Goal: Check status: Check status

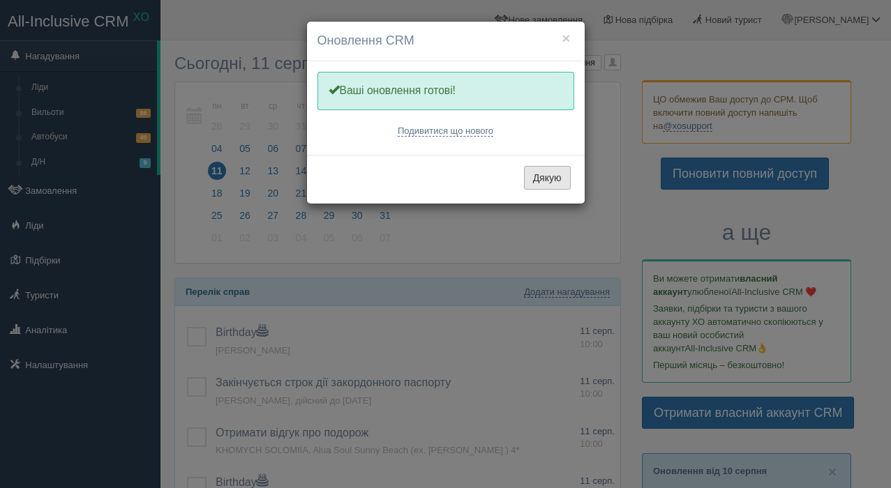
click at [543, 181] on button "Дякую" at bounding box center [547, 178] width 47 height 24
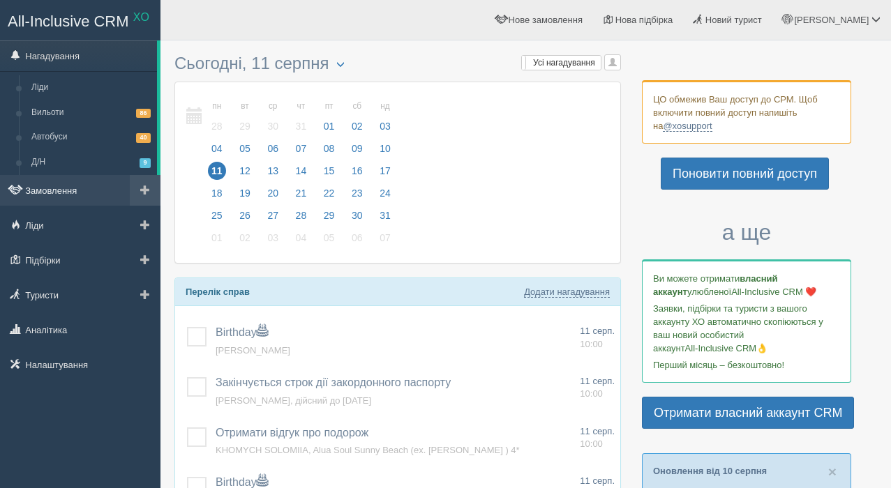
click at [43, 194] on link "Замовлення" at bounding box center [80, 190] width 160 height 31
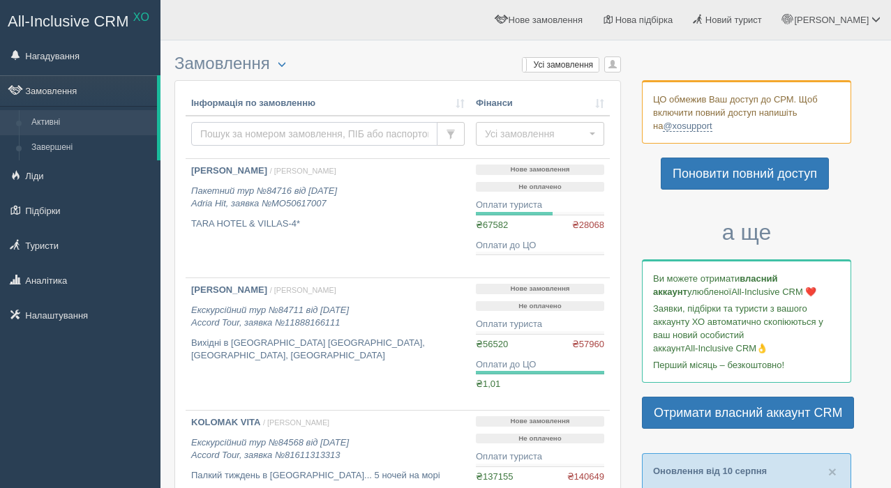
click at [264, 126] on input "text" at bounding box center [314, 134] width 246 height 24
type input "53281"
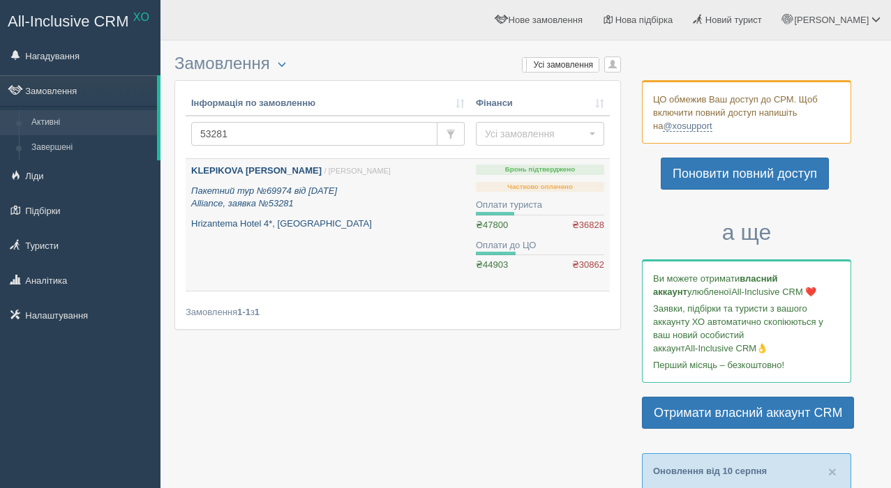
click at [261, 221] on p "Hrizantema Hotel 4*, [GEOGRAPHIC_DATA]" at bounding box center [327, 224] width 273 height 13
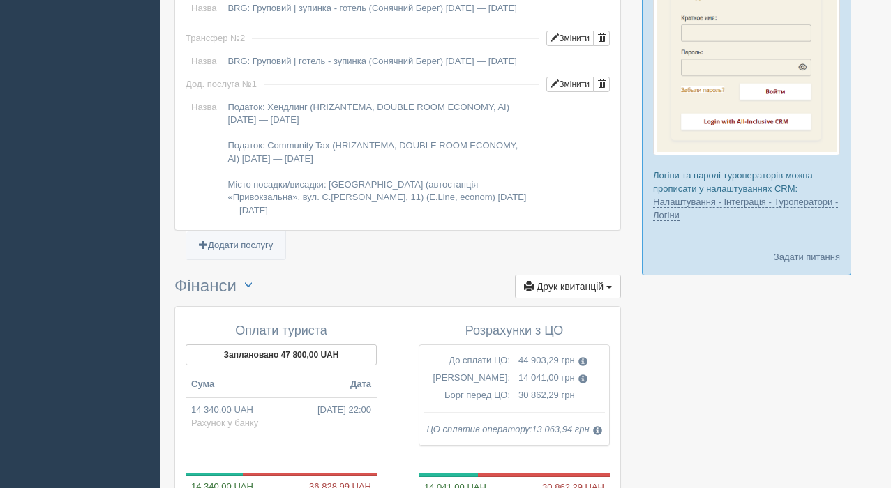
scroll to position [1587, 0]
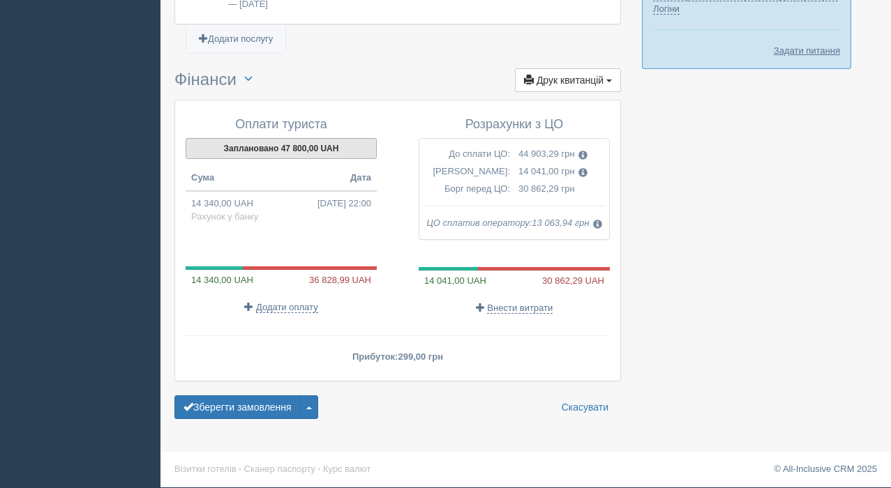
click at [299, 156] on button "Заплановано 47 800,00 UAH" at bounding box center [281, 148] width 191 height 21
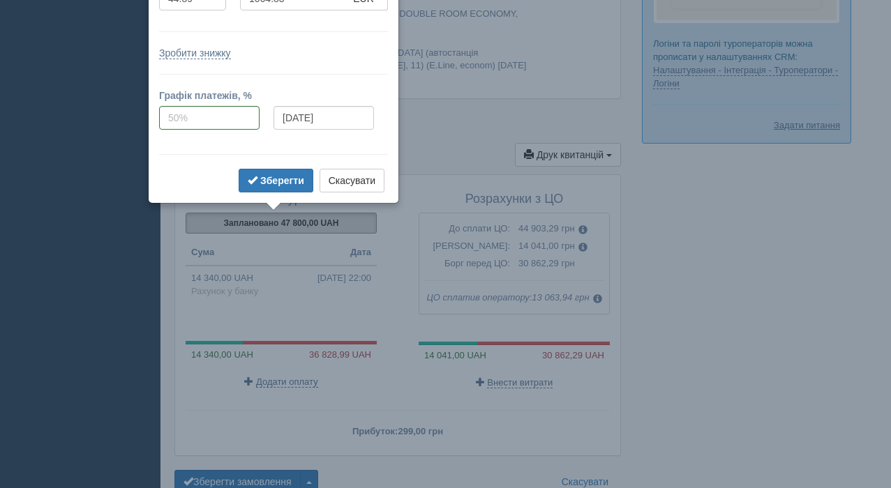
scroll to position [1403, 0]
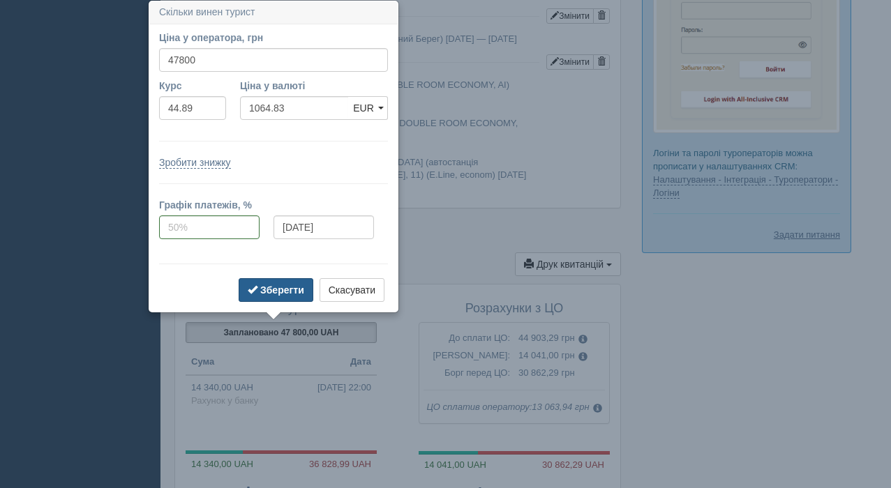
click at [273, 291] on b "Зберегти" at bounding box center [282, 290] width 44 height 11
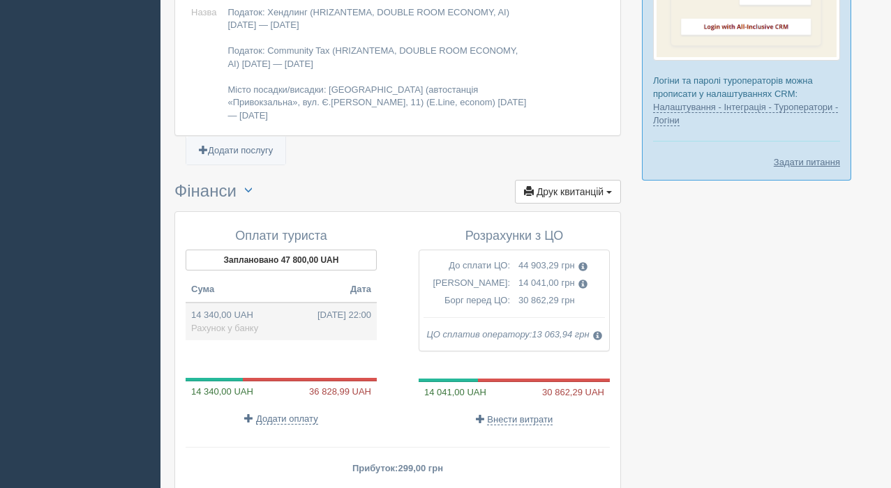
scroll to position [1476, 0]
